Goal: Task Accomplishment & Management: Manage account settings

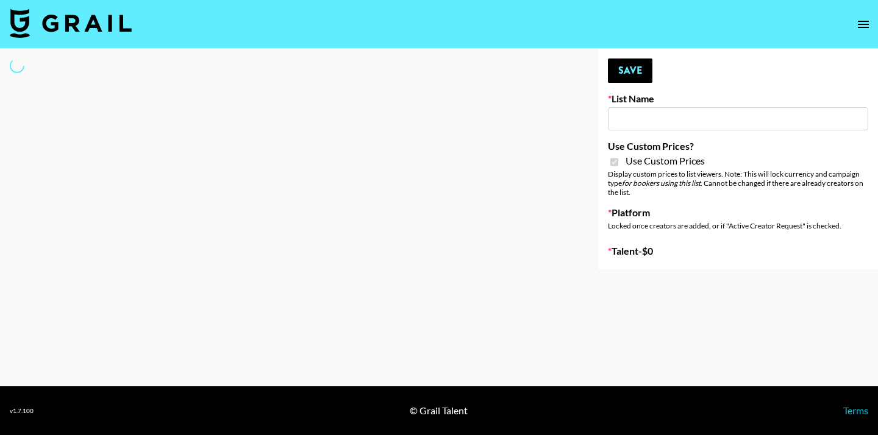
type input "Axis-Y - [DATE]"
checkbox input "true"
select select "Brand"
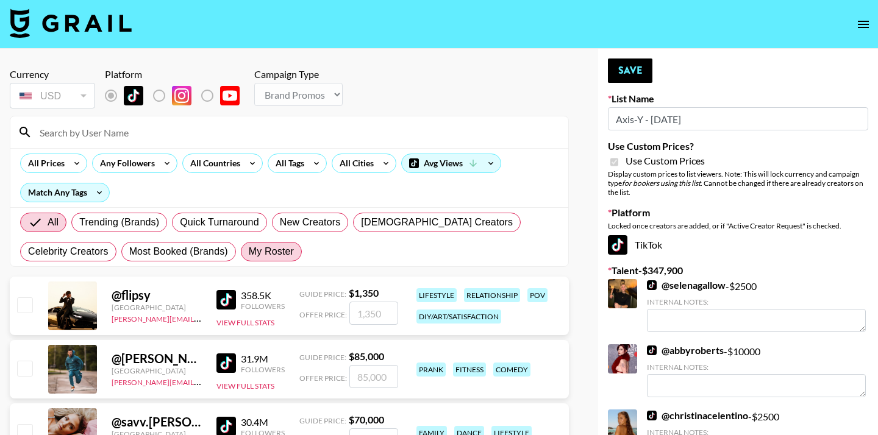
click at [291, 261] on label "My Roster" at bounding box center [271, 252] width 61 height 20
click at [249, 252] on input "My Roster" at bounding box center [249, 252] width 0 height 0
radio input "true"
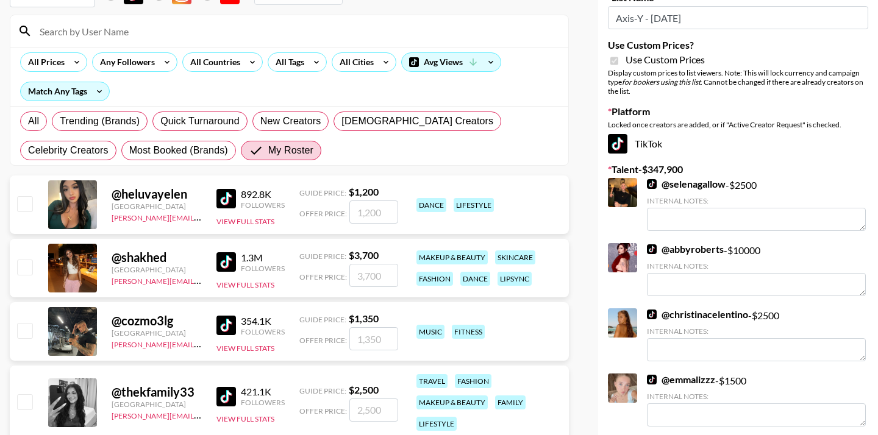
scroll to position [102, 0]
click at [24, 205] on input "checkbox" at bounding box center [24, 203] width 15 height 15
checkbox input "true"
type input "1200"
click at [24, 400] on input "checkbox" at bounding box center [24, 401] width 15 height 15
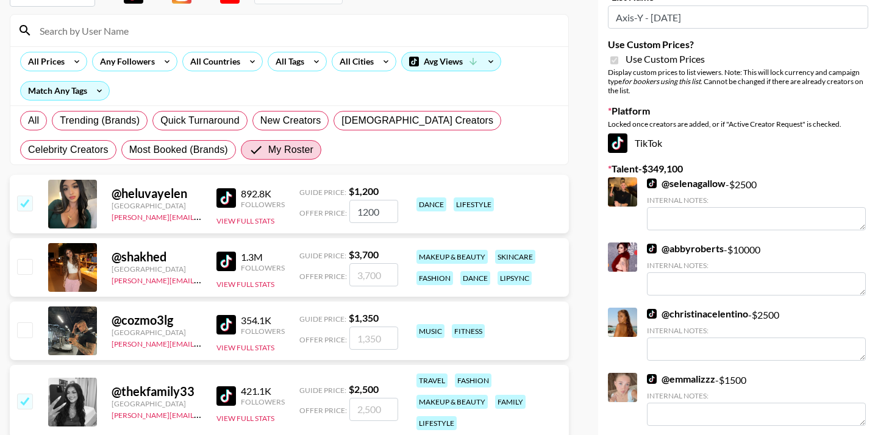
checkbox input "true"
type input "2500"
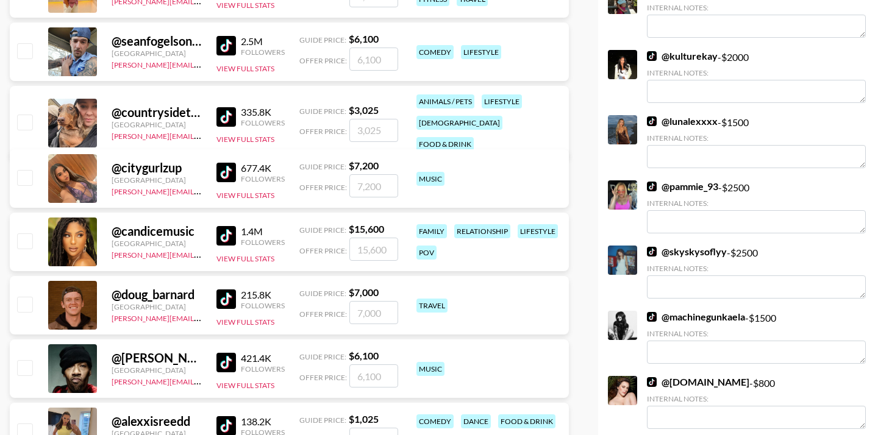
scroll to position [1670, 0]
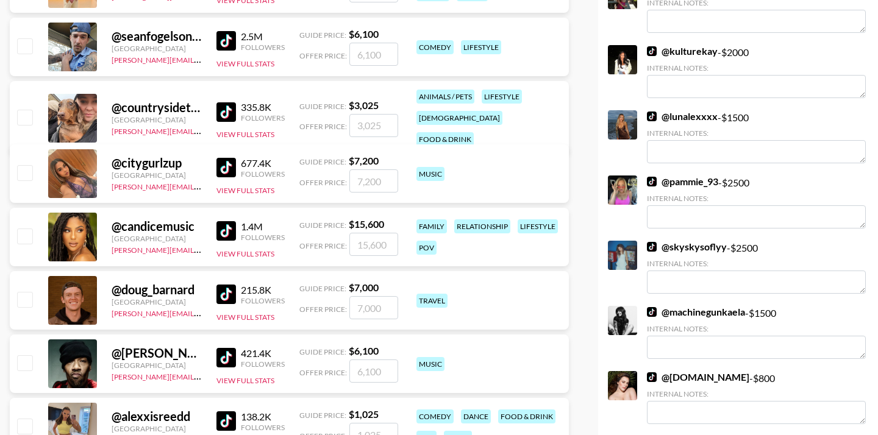
click at [19, 173] on input "checkbox" at bounding box center [24, 172] width 15 height 15
checkbox input "true"
type input "7200"
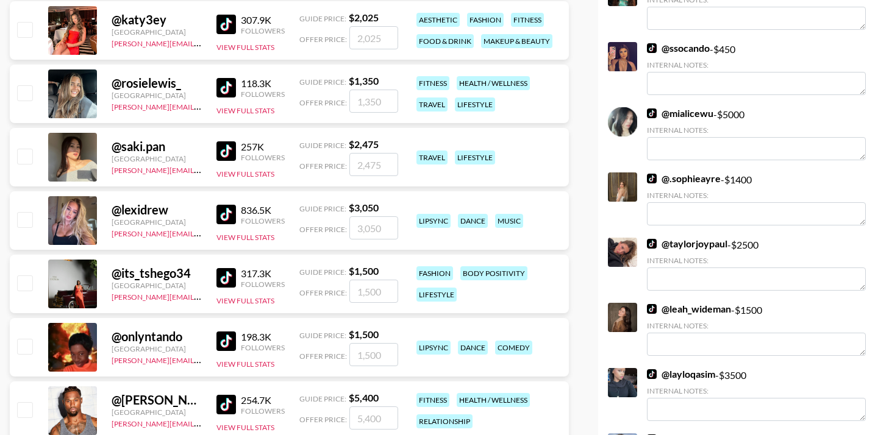
scroll to position [3252, 0]
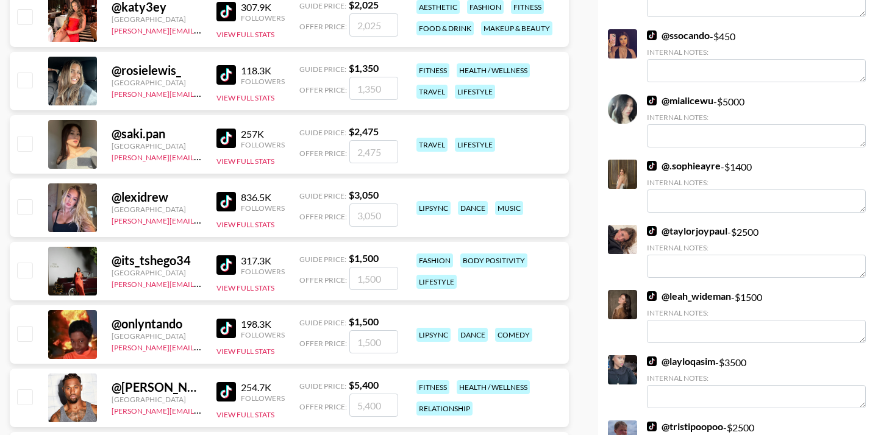
click at [28, 204] on input "checkbox" at bounding box center [24, 206] width 15 height 15
checkbox input "true"
type input "3050"
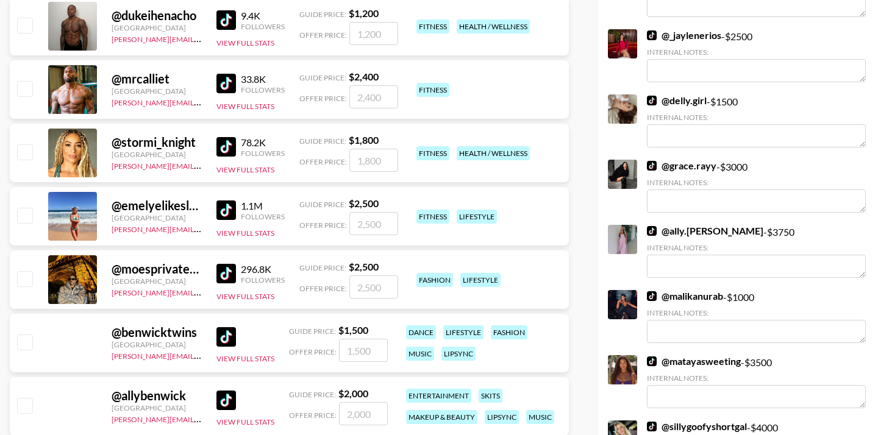
scroll to position [4041, 0]
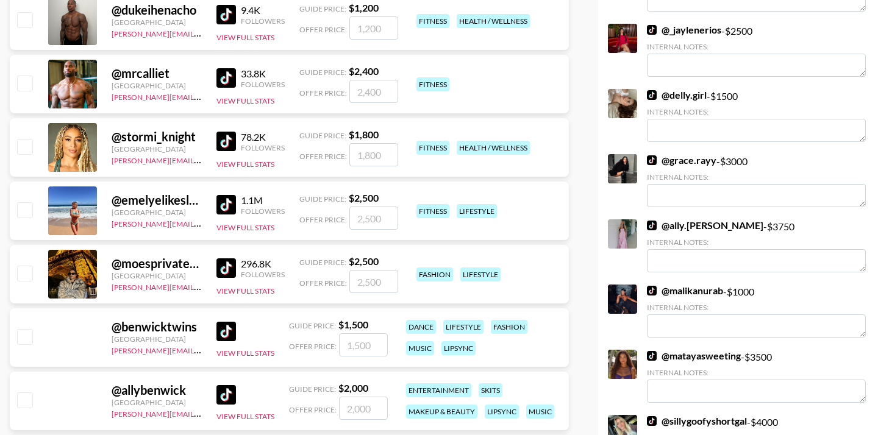
click at [25, 205] on input "checkbox" at bounding box center [24, 209] width 15 height 15
checkbox input "true"
type input "2500"
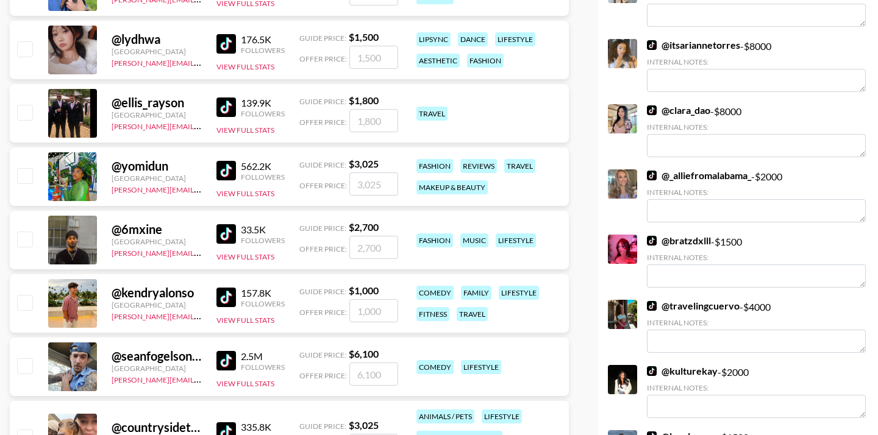
scroll to position [729, 0]
